Goal: Transaction & Acquisition: Obtain resource

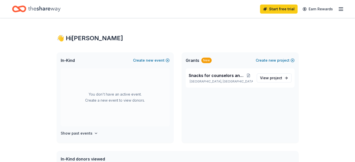
click at [45, 8] on icon "Home" at bounding box center [44, 9] width 32 height 10
click at [203, 78] on span "Snacks for counselors and clients" at bounding box center [217, 75] width 56 height 6
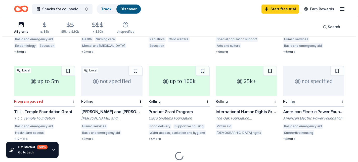
scroll to position [124, 0]
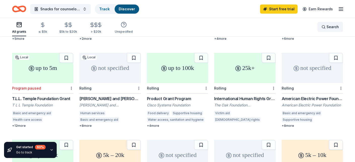
click at [329, 27] on span "Search" at bounding box center [332, 27] width 12 height 6
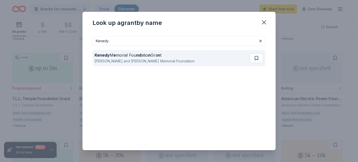
type input "Kenedy"
click at [110, 65] on div "Kenedy M e morial Fou nd atio n Gra n t John G. and Marie Stella Kenedy Memoria…" at bounding box center [172, 58] width 155 height 16
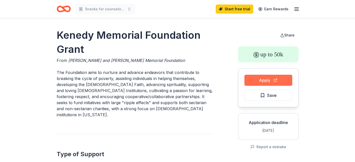
click at [257, 79] on button "Apply" at bounding box center [268, 80] width 48 height 11
